Goal: Connect with others

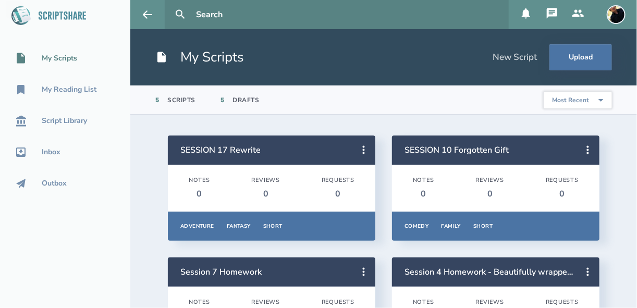
click at [576, 13] on icon at bounding box center [578, 13] width 13 height 13
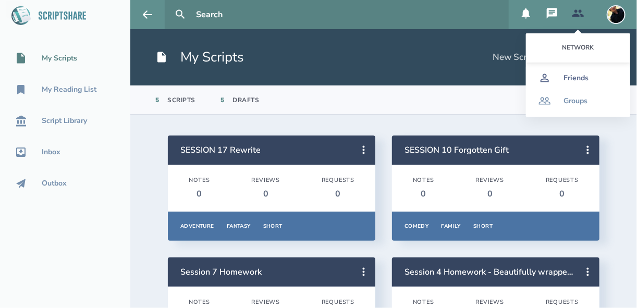
click at [574, 75] on div "Friends" at bounding box center [576, 78] width 25 height 8
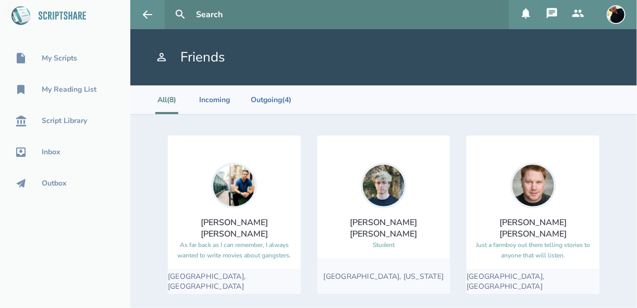
click at [553, 15] on icon at bounding box center [552, 13] width 10 height 10
click at [155, 98] on li "All (8)" at bounding box center [166, 100] width 23 height 29
click at [251, 98] on li "Outgoing (4)" at bounding box center [271, 100] width 41 height 29
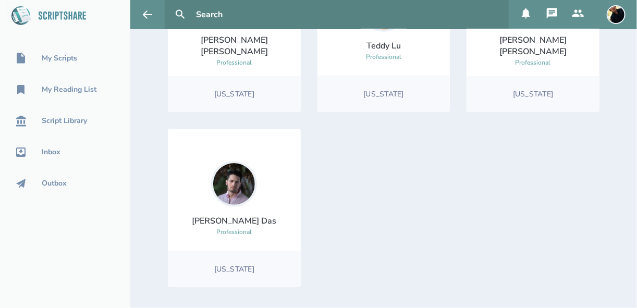
scroll to position [99, 0]
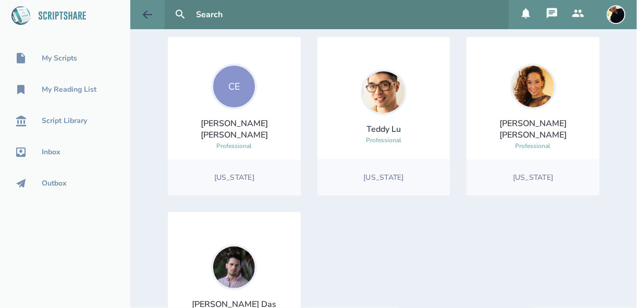
click at [138, 19] on button at bounding box center [147, 14] width 34 height 29
